Goal: Obtain resource: Download file/media

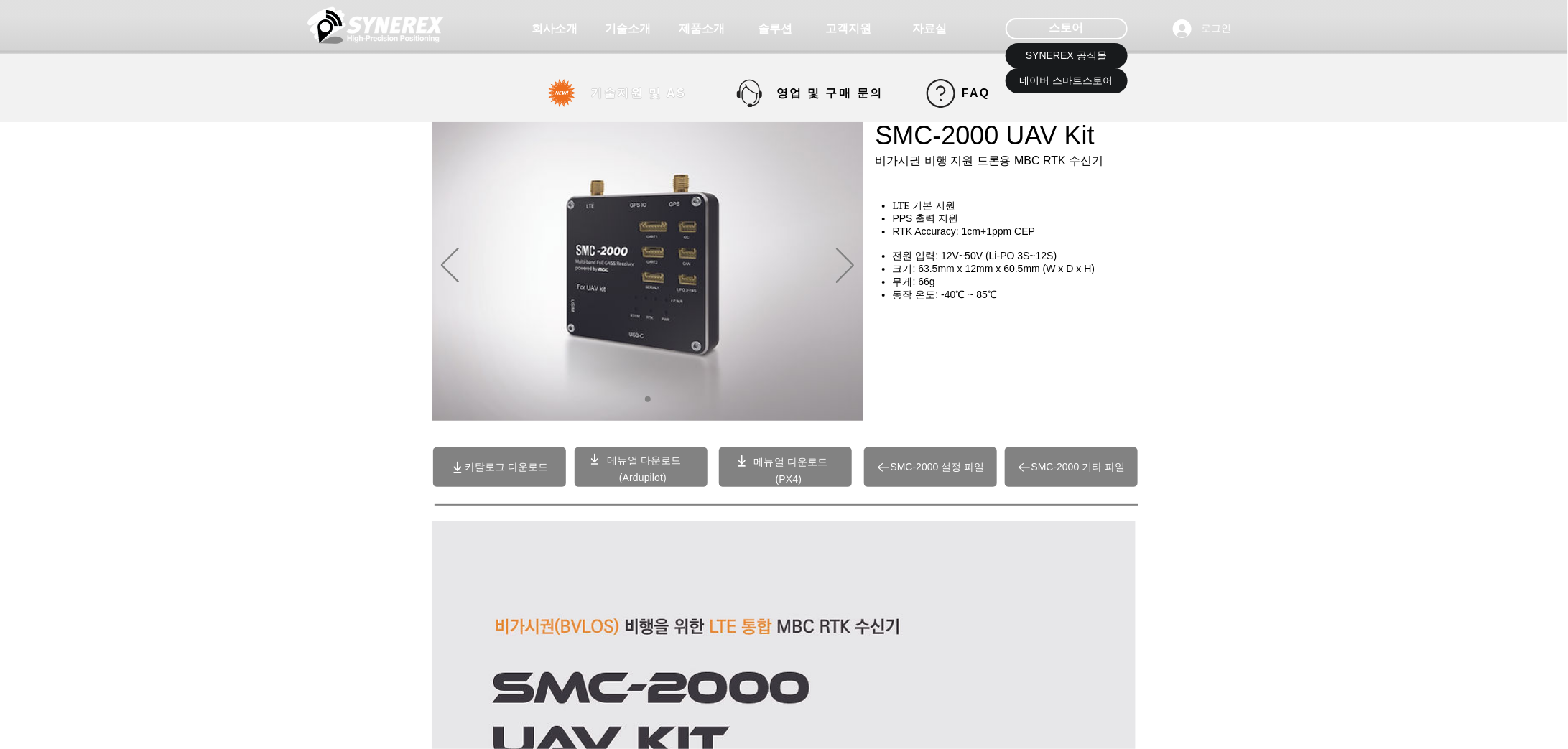
click at [686, 92] on span "기술지원 및 AS" at bounding box center [639, 93] width 96 height 15
select select "******"
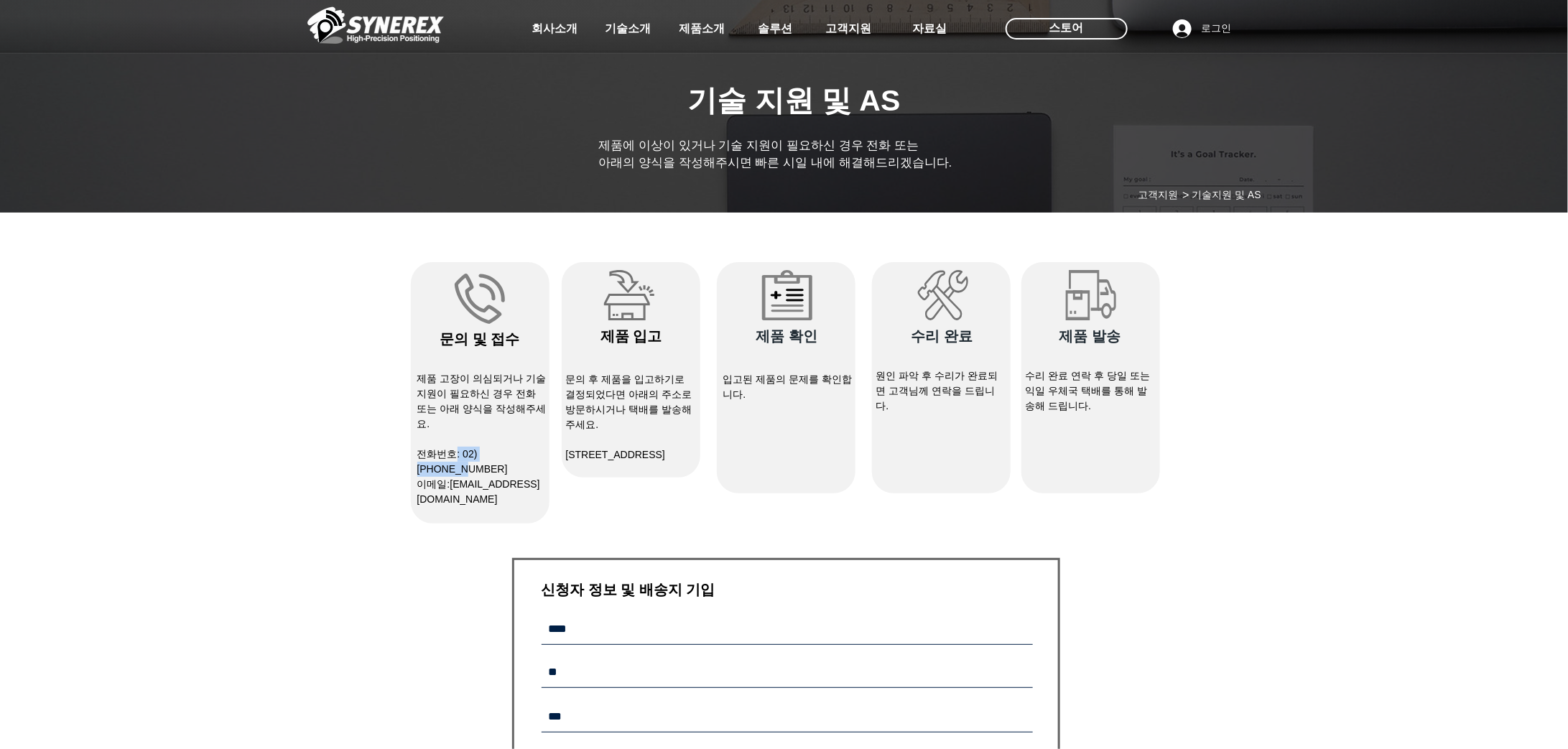
drag, startPoint x: 521, startPoint y: 451, endPoint x: 468, endPoint y: 452, distance: 53.0
click at [468, 452] on span "전화번호: 02)[PHONE_NUMBER]" at bounding box center [463, 461] width 91 height 26
drag, startPoint x: 515, startPoint y: 457, endPoint x: 522, endPoint y: 455, distance: 7.3
click at [508, 457] on span "전화번호: 02)[PHONE_NUMBER]" at bounding box center [463, 461] width 91 height 26
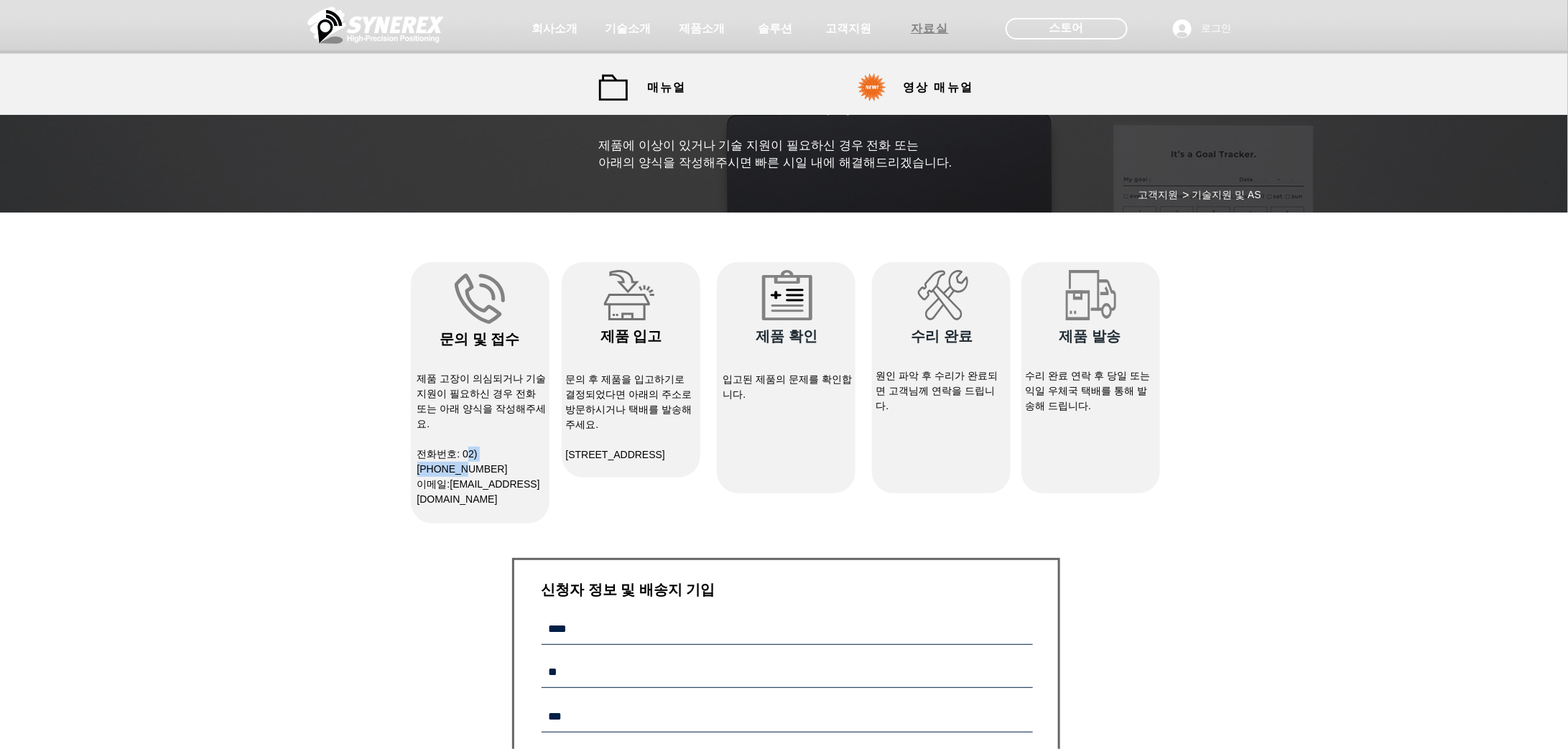
click at [932, 36] on span "자료실" at bounding box center [930, 29] width 72 height 29
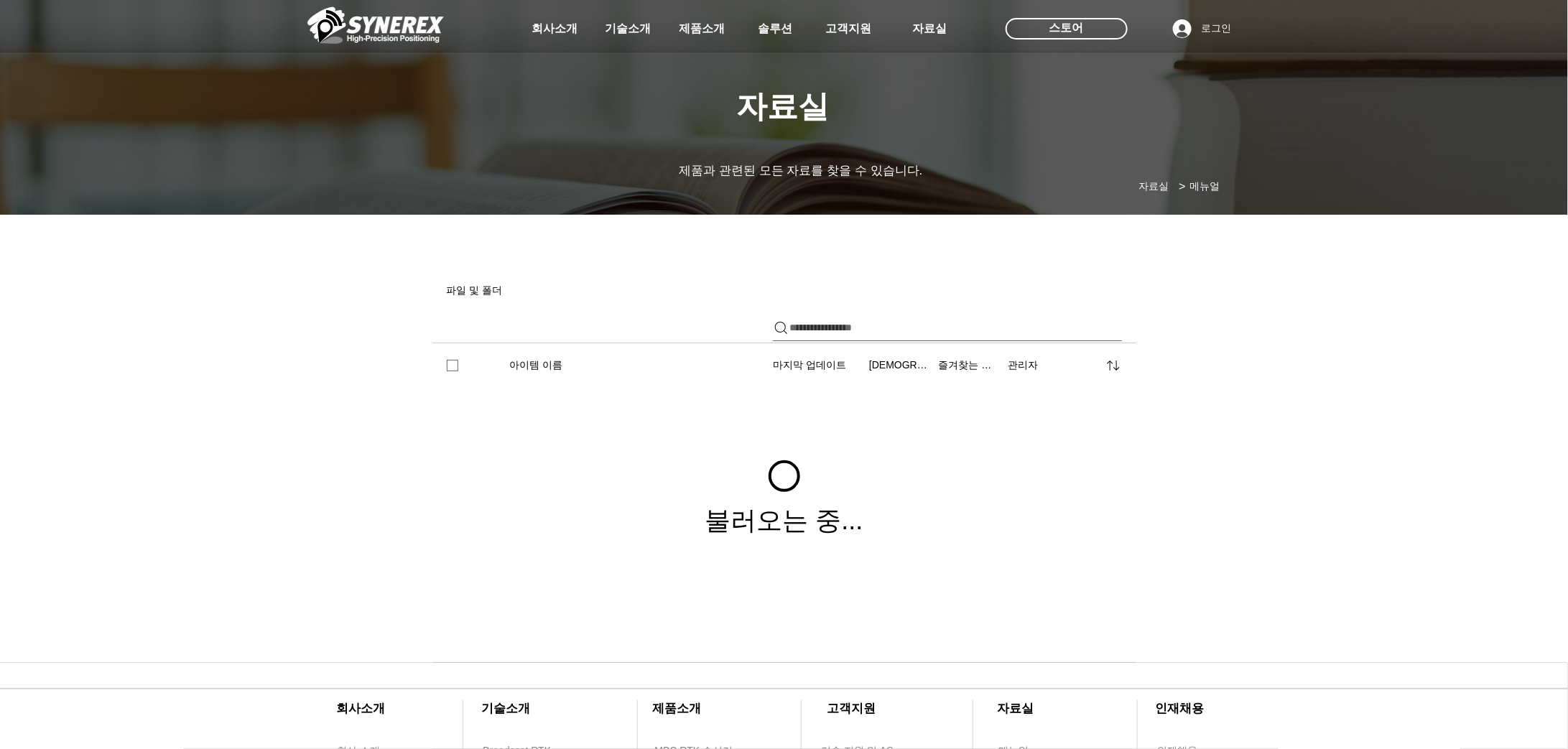
scroll to position [292, 0]
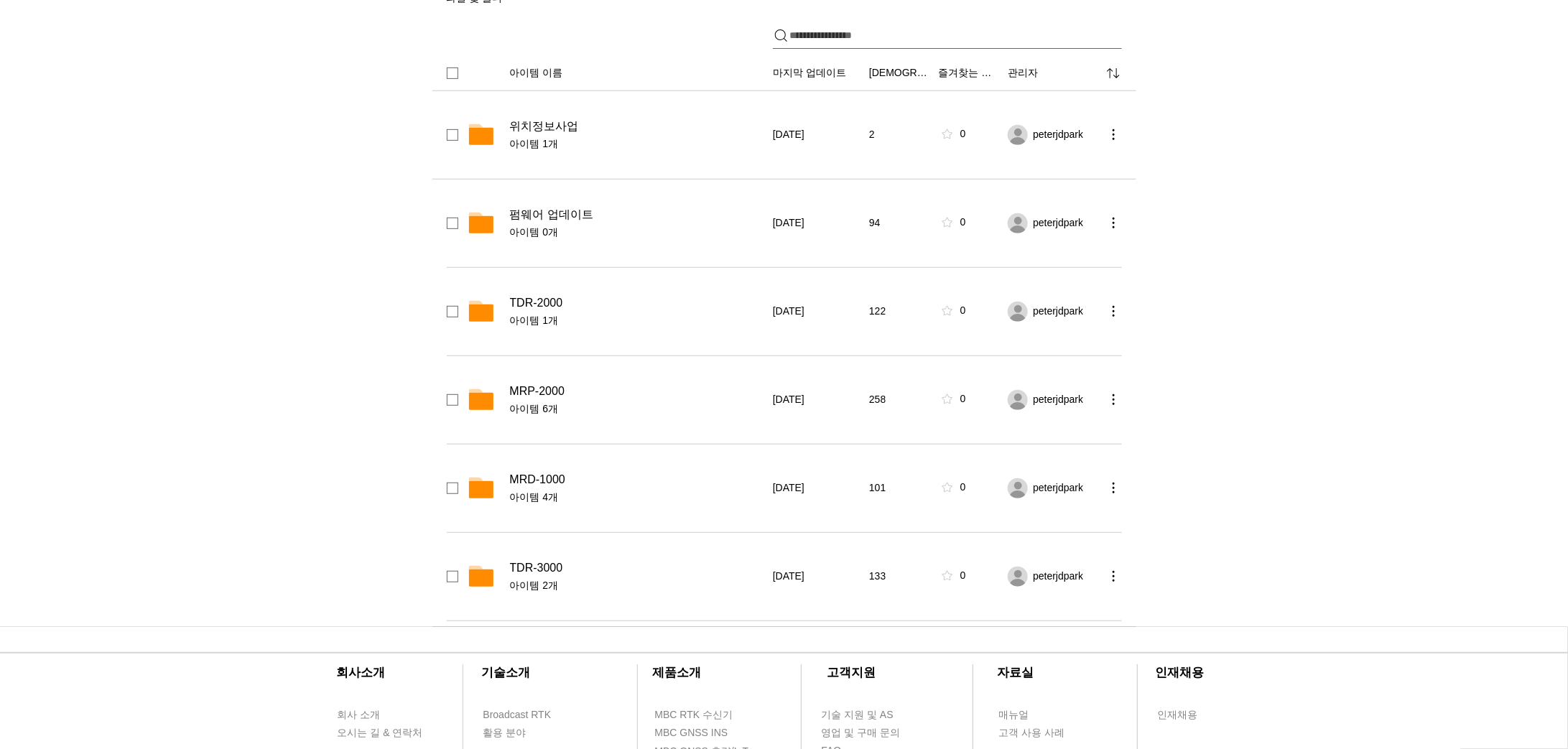
click at [540, 128] on span "위치정보사업" at bounding box center [545, 127] width 69 height 15
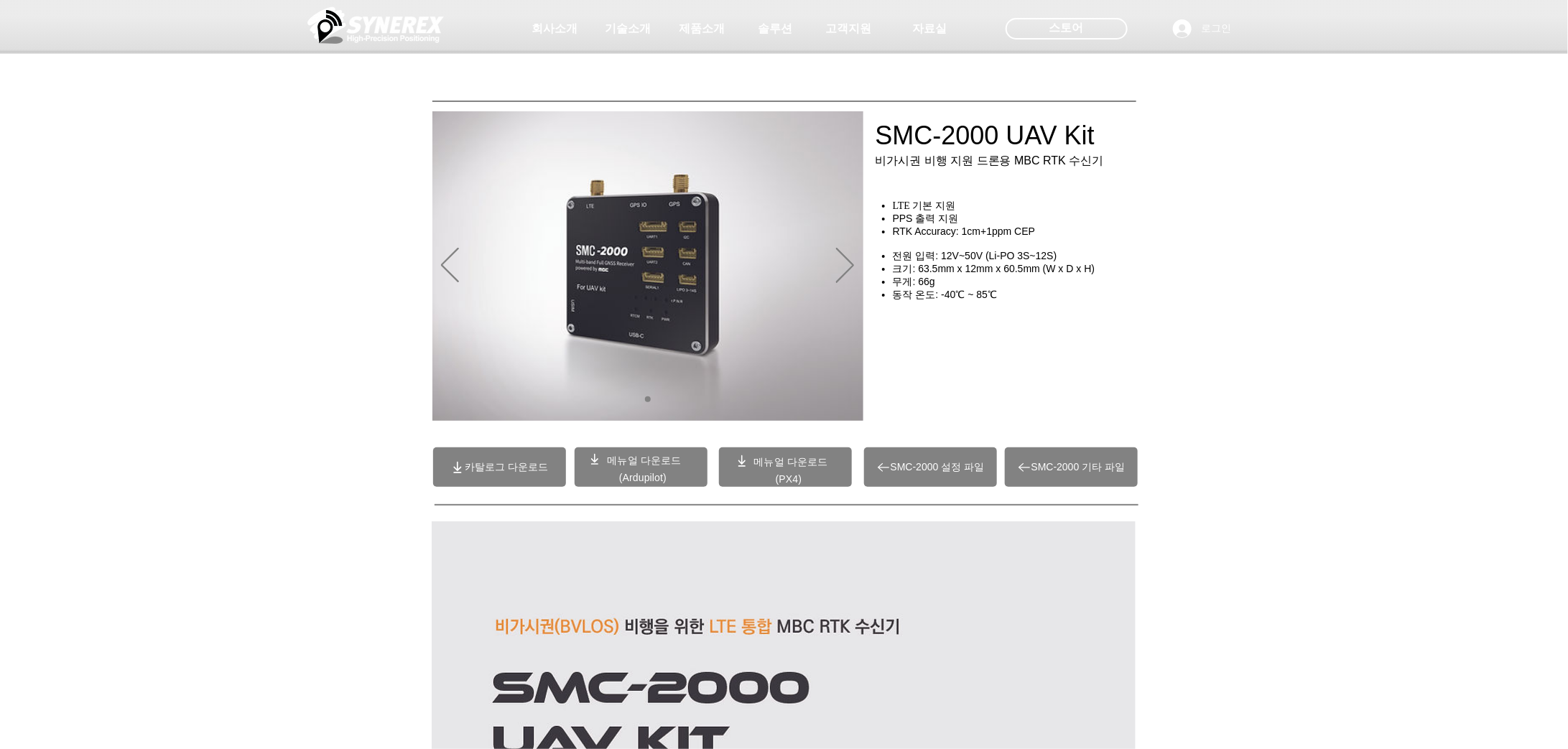
click at [536, 467] on span "카탈로그 다운로드" at bounding box center [506, 467] width 84 height 13
